Goal: Entertainment & Leisure: Consume media (video, audio)

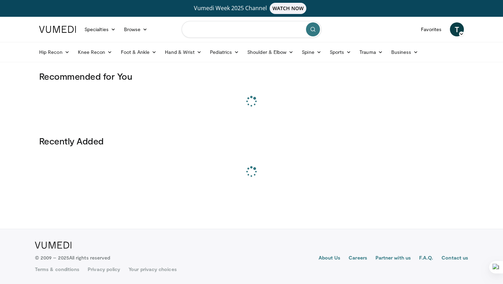
click at [205, 28] on input "Search topics, interventions" at bounding box center [252, 29] width 140 height 17
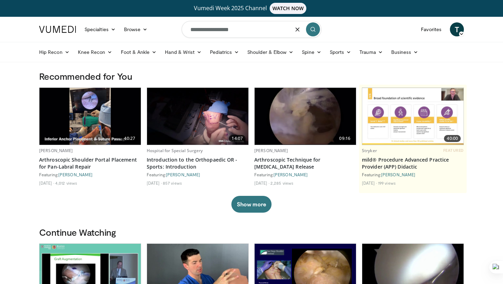
type input "**********"
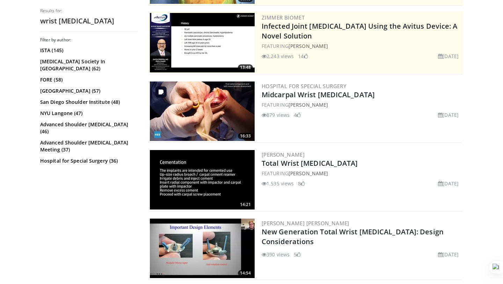
scroll to position [152, 0]
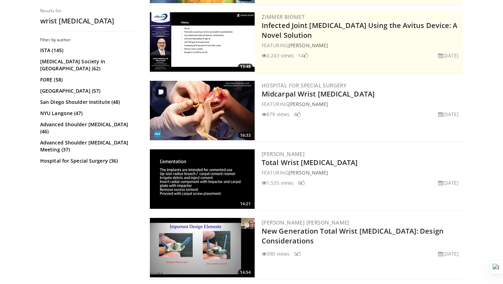
click at [224, 112] on img at bounding box center [202, 110] width 105 height 59
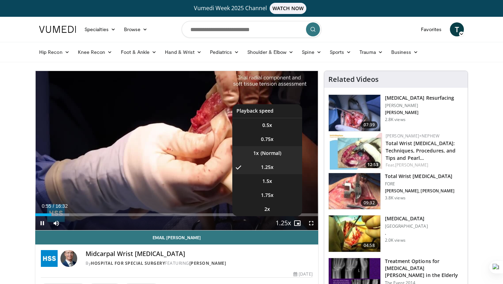
click at [265, 151] on li "1x" at bounding box center [267, 153] width 70 height 14
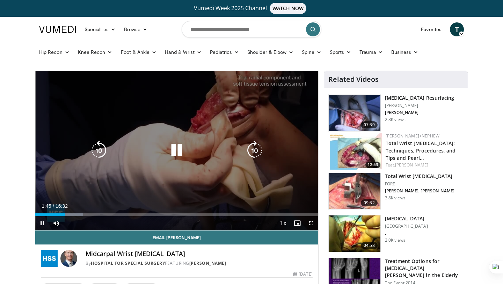
click at [108, 147] on icon "Video Player" at bounding box center [99, 150] width 20 height 20
click at [204, 142] on div "10 seconds Tap to unmute" at bounding box center [176, 150] width 283 height 159
click at [126, 138] on div "10 seconds Tap to unmute" at bounding box center [176, 150] width 283 height 159
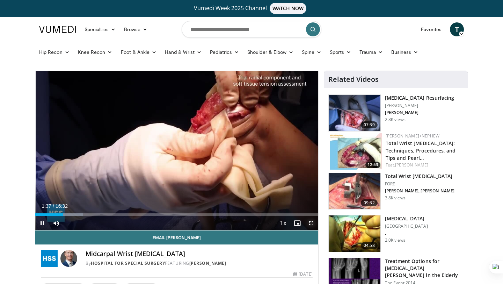
click at [313, 224] on span "Video Player" at bounding box center [311, 223] width 14 height 14
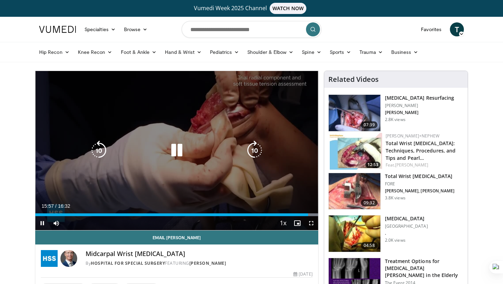
click at [181, 152] on icon "Video Player" at bounding box center [177, 150] width 20 height 20
